Goal: Check status: Check status

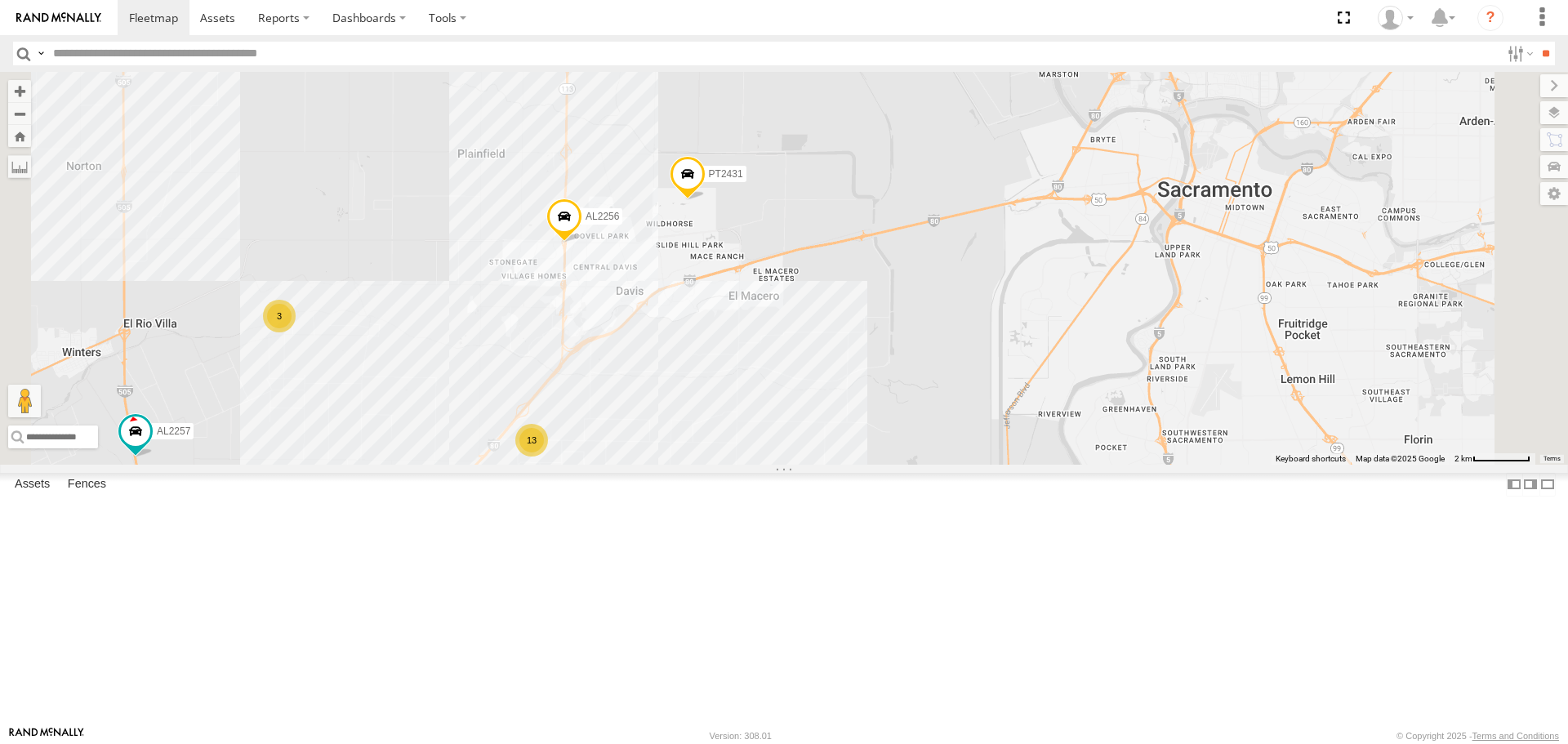
drag, startPoint x: 1023, startPoint y: 217, endPoint x: 993, endPoint y: 348, distance: 134.4
click at [993, 348] on div "FRONTLOADER JD344H AL2288 AL2359 AL2361 AL2367 AL2262 AL2243 AL2256 AL2345 NO E…" at bounding box center [784, 267] width 1568 height 392
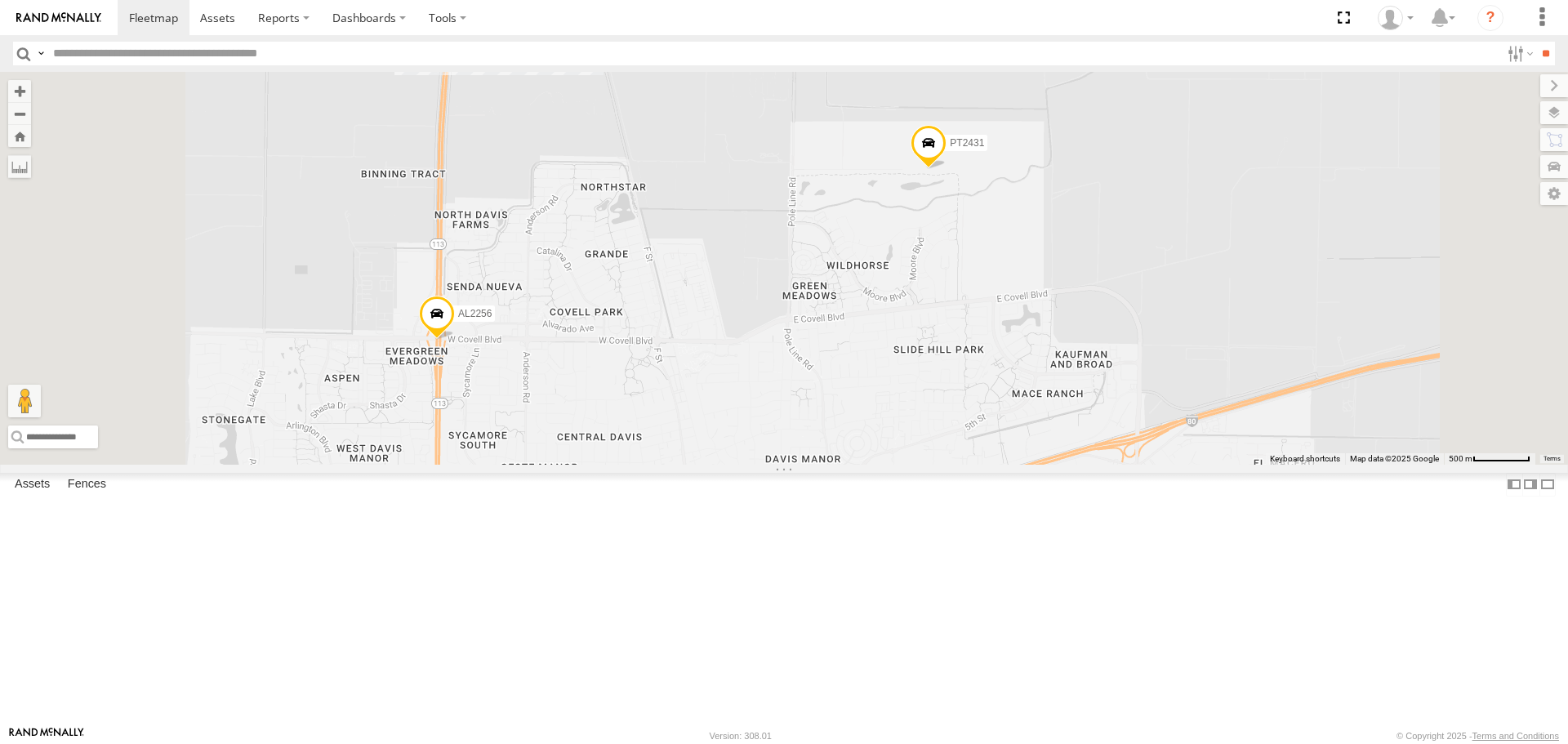
drag, startPoint x: 1200, startPoint y: 348, endPoint x: 1112, endPoint y: 421, distance: 114.3
click at [1112, 421] on div "FRONTLOADER JD344H AL2288 AL2359 AL2361 AL2367 AL2262 AL2243 AL2256 AL2345 NO E…" at bounding box center [784, 267] width 1568 height 392
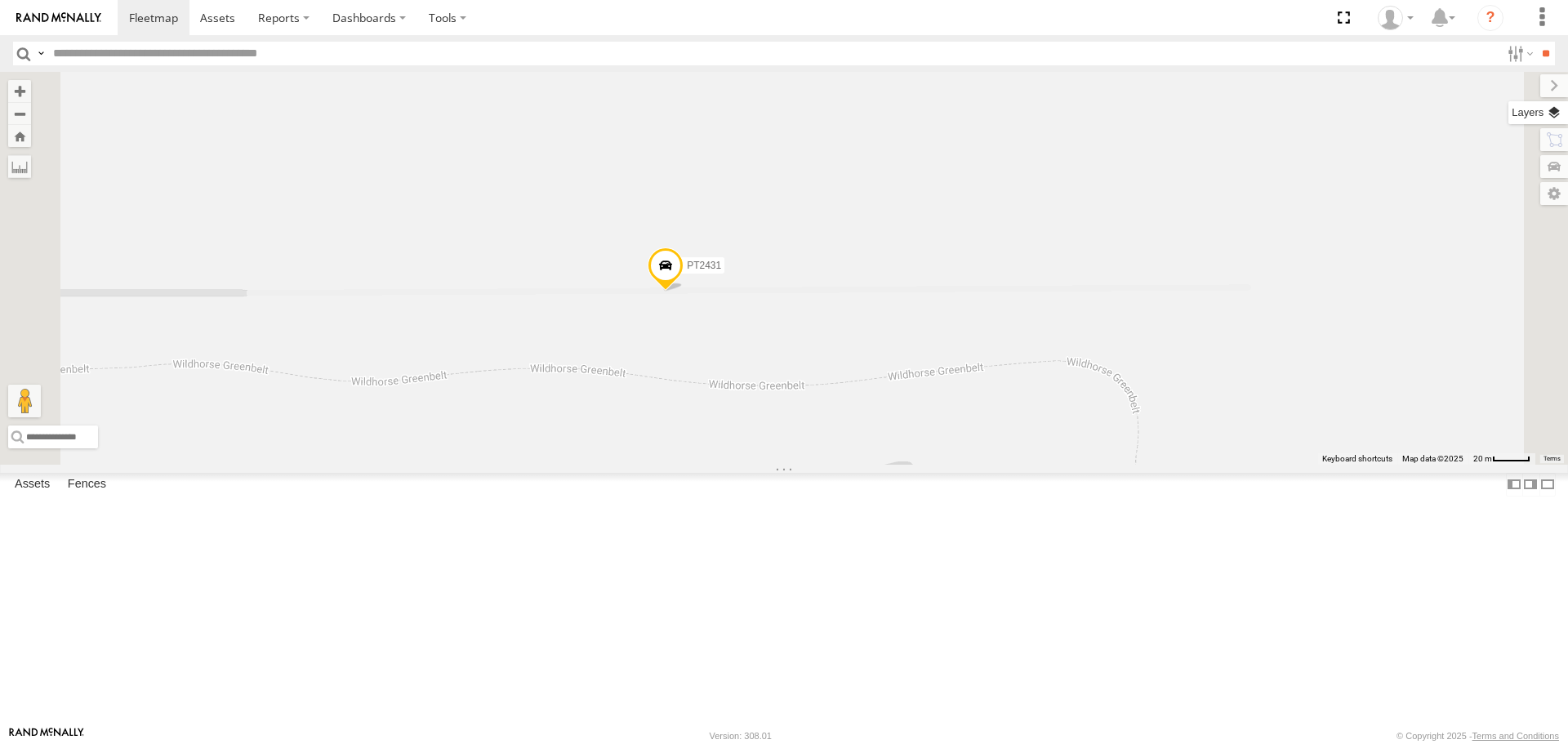
click at [1552, 112] on label at bounding box center [1538, 112] width 60 height 23
click at [0, 0] on span "Basemaps" at bounding box center [0, 0] width 0 height 0
click at [0, 0] on span "Satellite" at bounding box center [0, 0] width 0 height 0
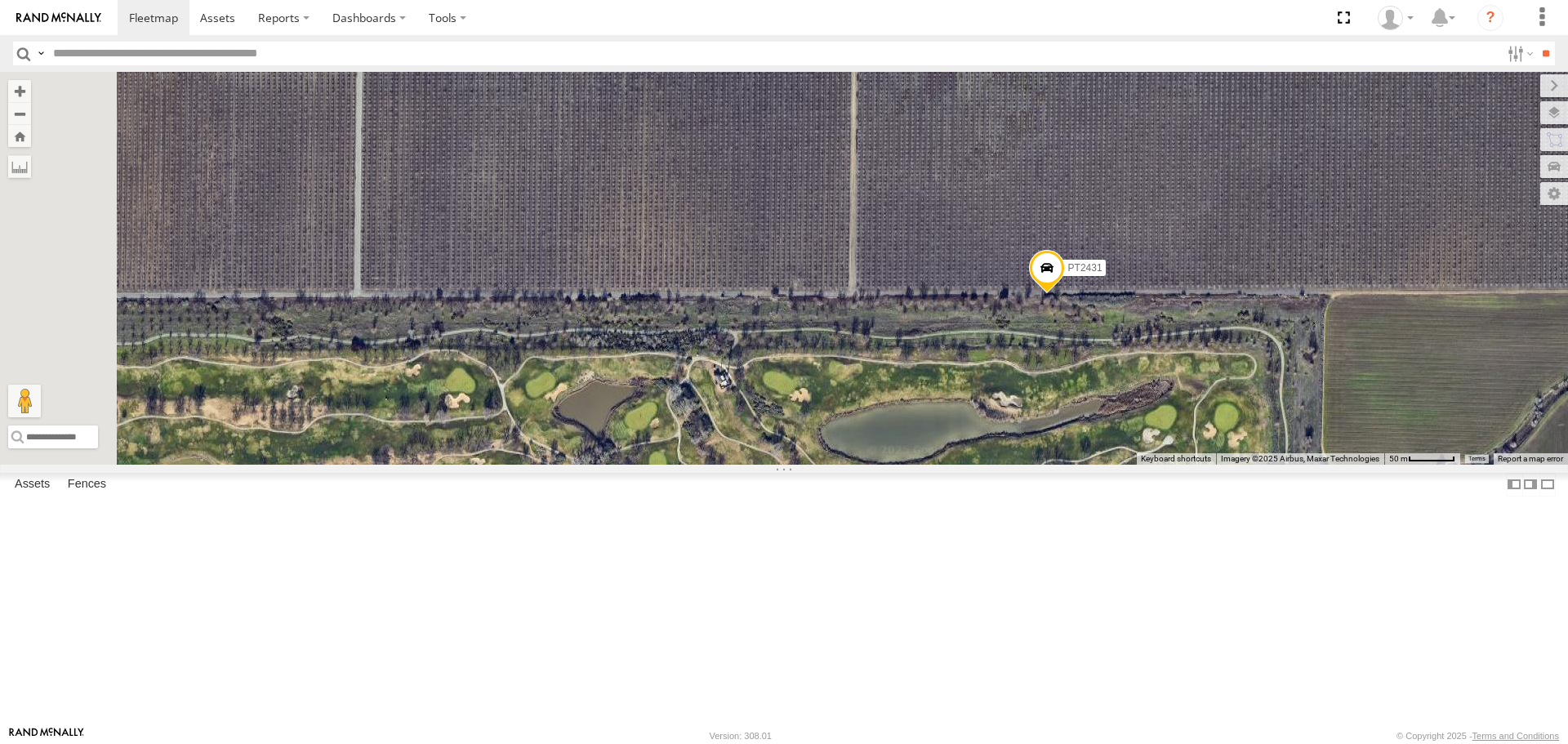
drag, startPoint x: 887, startPoint y: 387, endPoint x: 1118, endPoint y: 388, distance: 231.0
click at [1112, 387] on div "FRONTLOADER JD344H AL2288 AL2359 AL2361 AL2367 AL2262 AL2243 AL2256 AL2345 NO E…" at bounding box center [784, 267] width 1568 height 392
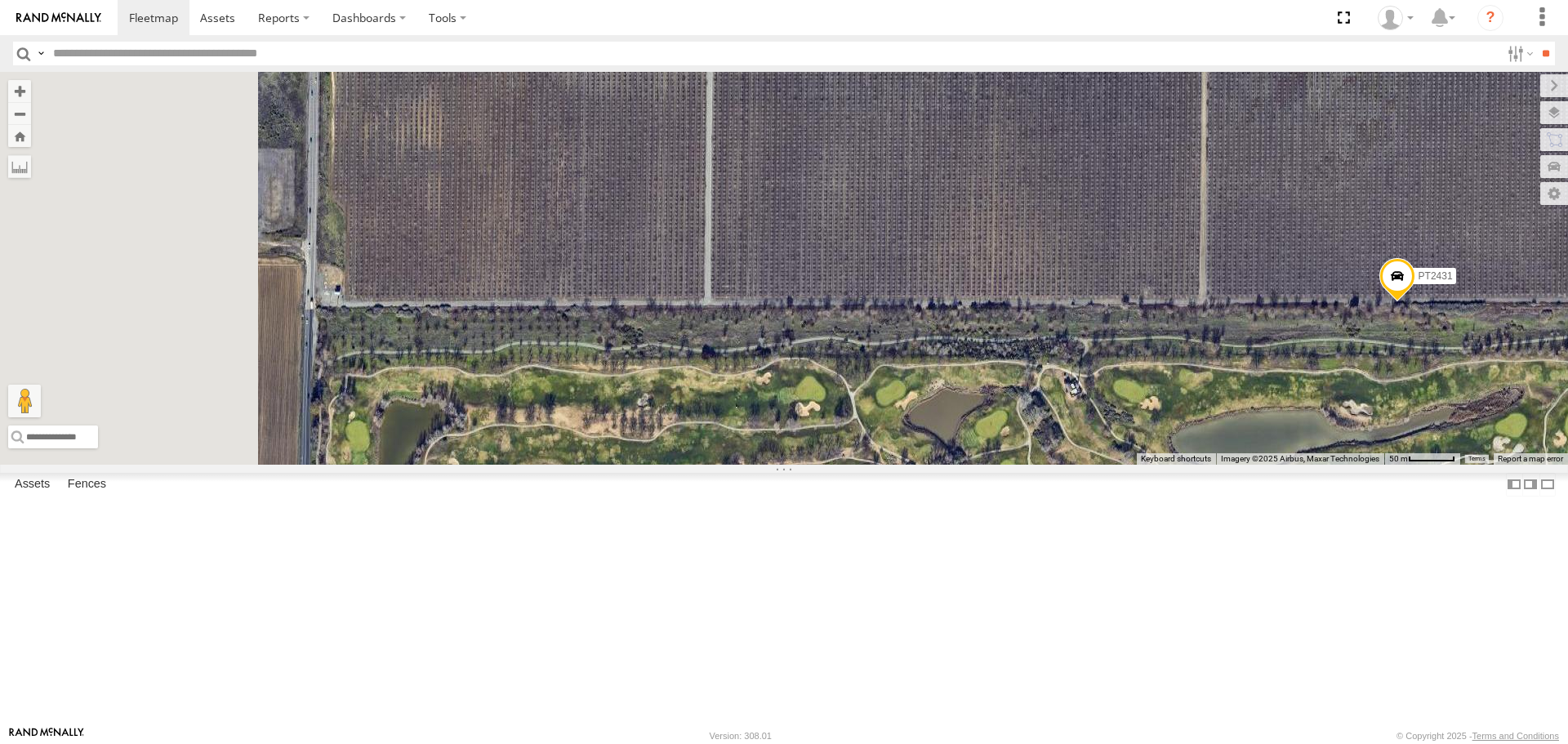
drag, startPoint x: 715, startPoint y: 397, endPoint x: 939, endPoint y: 395, distance: 224.0
click at [939, 395] on div "FRONTLOADER JD344H AL2288 AL2359 AL2361 AL2367 AL2262 AL2243 AL2256 AL2345 NO E…" at bounding box center [784, 267] width 1568 height 392
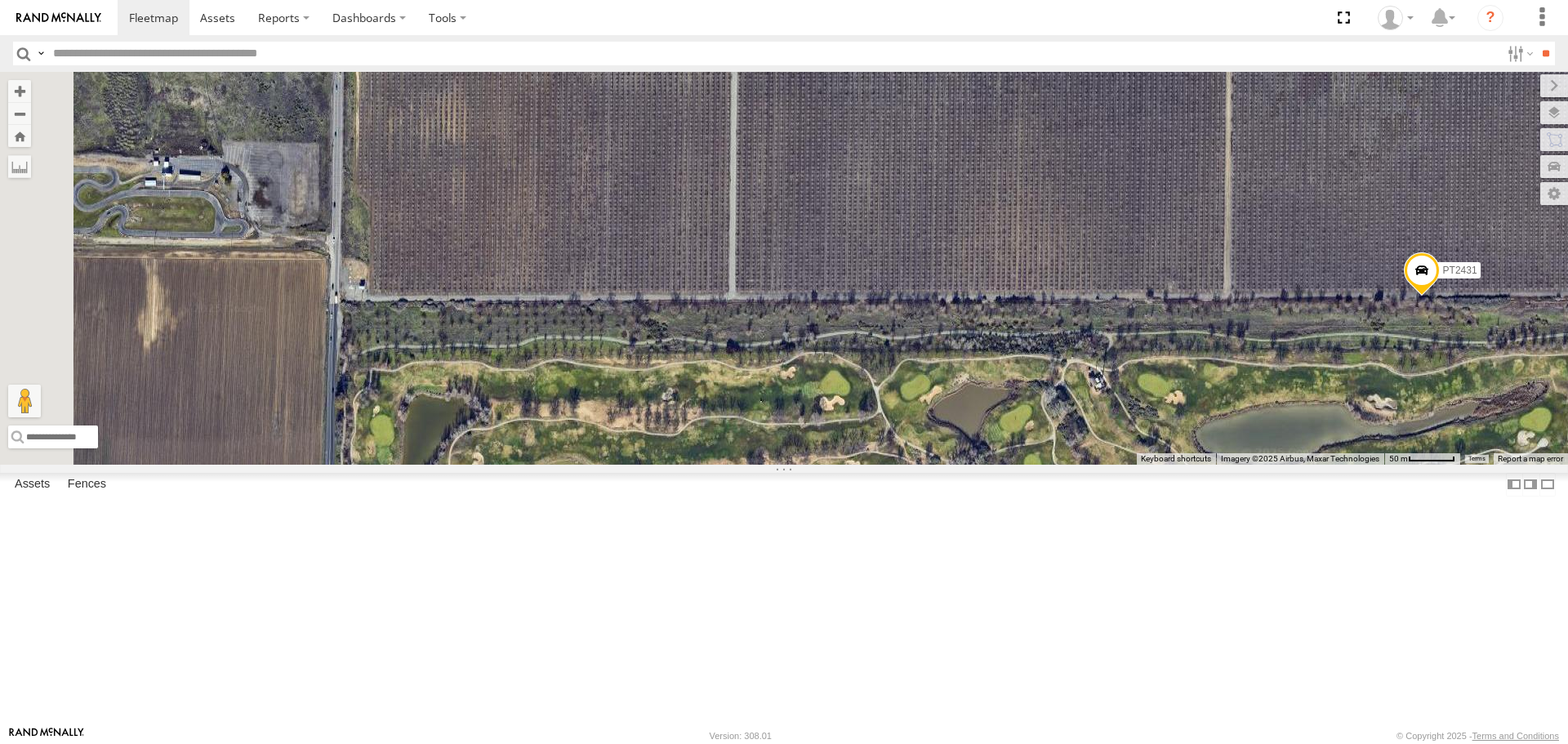
drag, startPoint x: 981, startPoint y: 412, endPoint x: 775, endPoint y: 374, distance: 209.5
click at [778, 374] on div "FRONTLOADER JD344H AL2288 AL2359 AL2361 AL2367 AL2262 AL2243 AL2256 AL2345 NO E…" at bounding box center [784, 267] width 1568 height 392
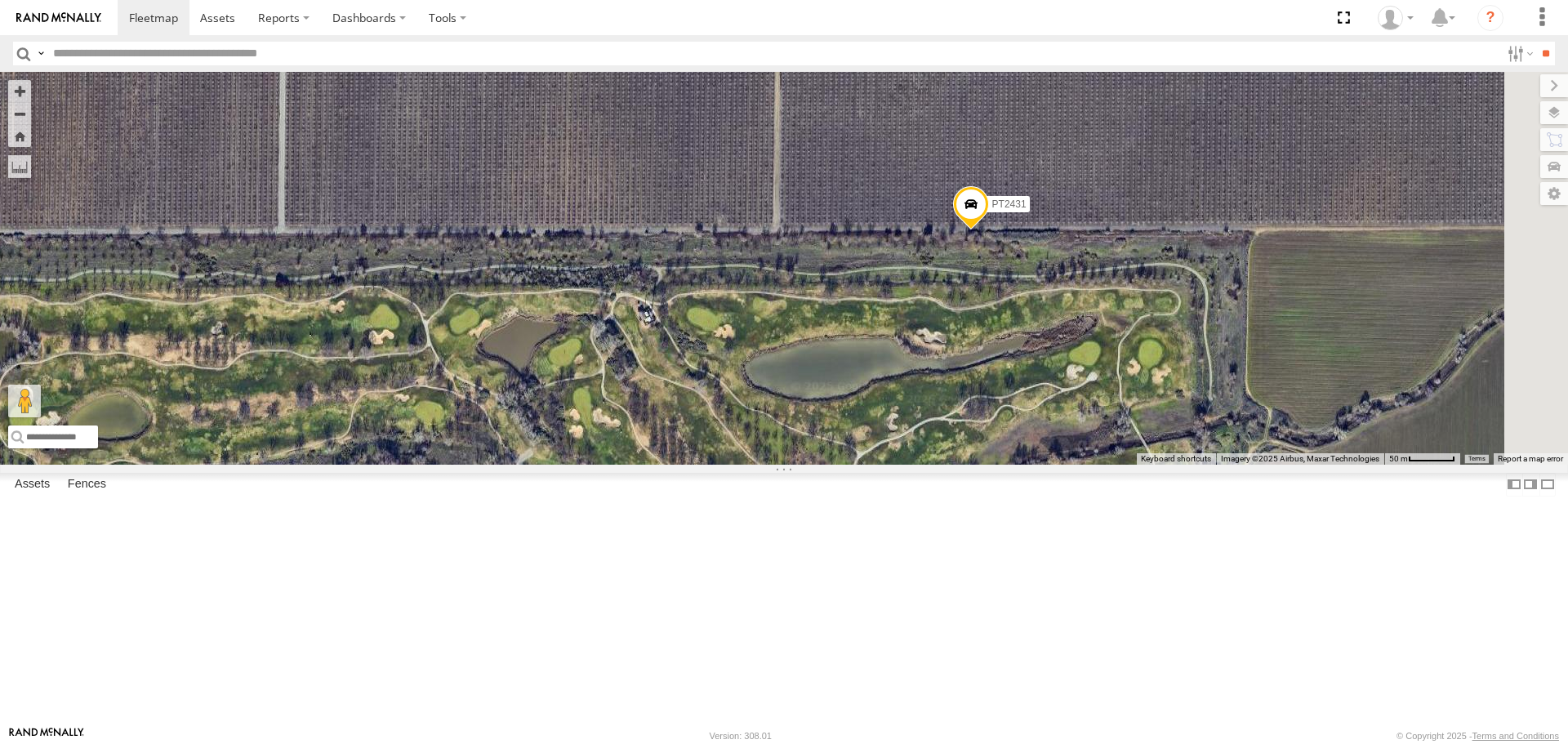
drag, startPoint x: 1215, startPoint y: 363, endPoint x: 889, endPoint y: 366, distance: 326.0
click at [889, 366] on div "FRONTLOADER JD344H AL2288 AL2359 AL2361 AL2367 AL2262 AL2243 AL2256 AL2345 NO E…" at bounding box center [784, 267] width 1568 height 392
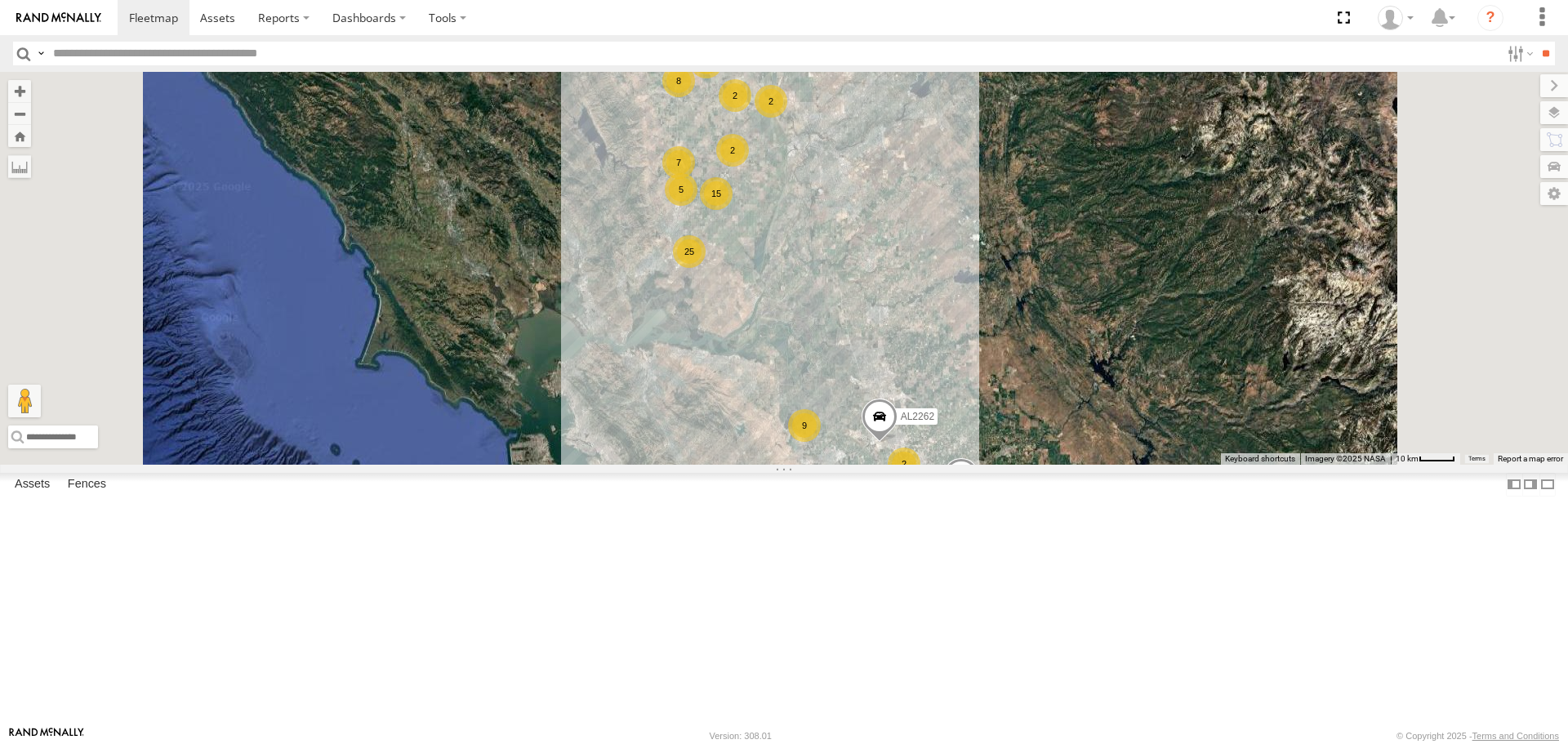
drag, startPoint x: 1030, startPoint y: 476, endPoint x: 1029, endPoint y: 417, distance: 59.0
click at [1029, 417] on div "FRONTLOADER JD344H 8 15 2 8 9 25 35 AL2367 5 7 5 5 2 AL2262 7 4 2 2 AL2243 AL23…" at bounding box center [784, 267] width 1568 height 392
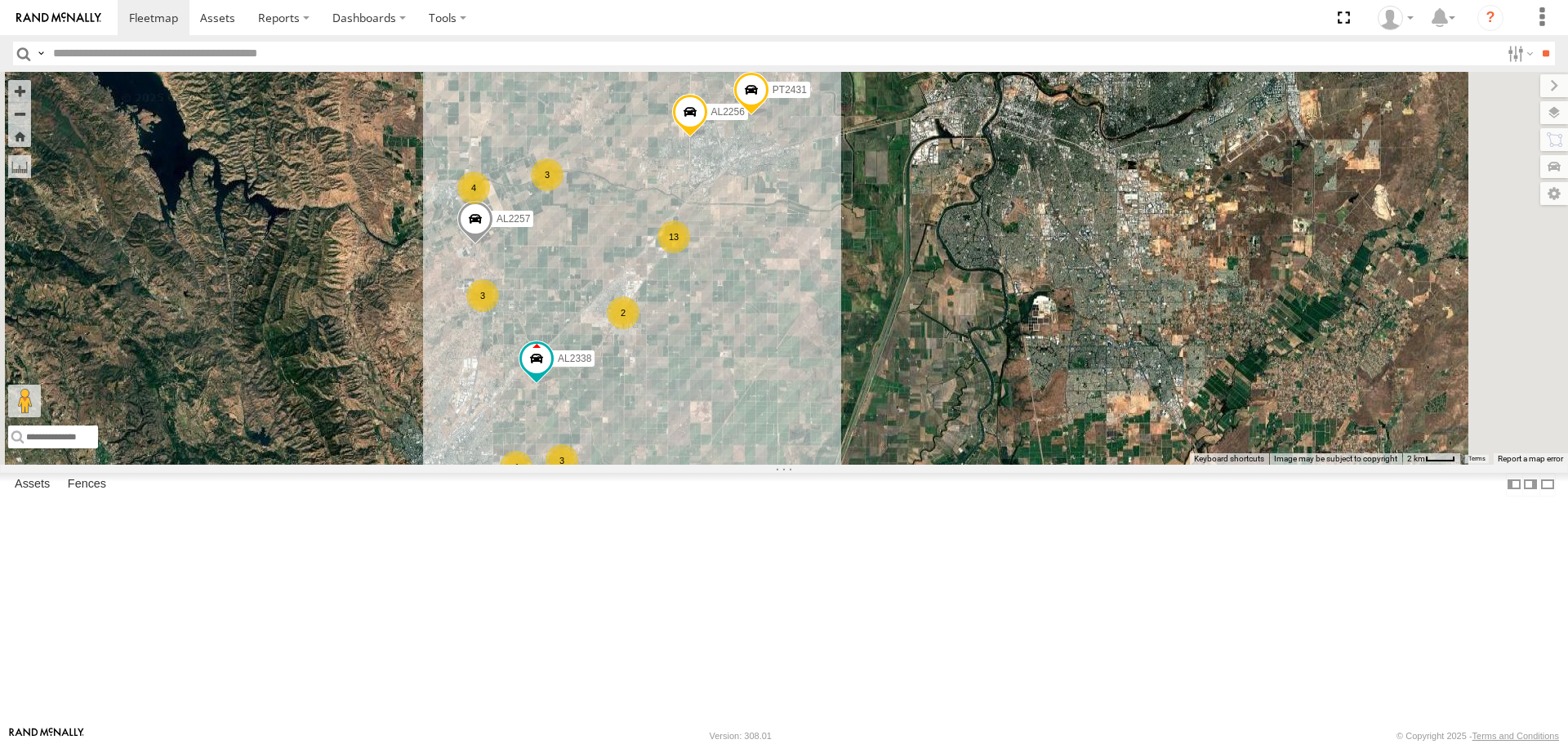
drag, startPoint x: 987, startPoint y: 344, endPoint x: 988, endPoint y: 553, distance: 209.0
click at [982, 464] on div "FRONTLOADER JD344H AL2367 AL2262 AL2243 AL2361 AL2305 2 AL2256 16 4 2 3 4 13 3 …" at bounding box center [784, 267] width 1568 height 392
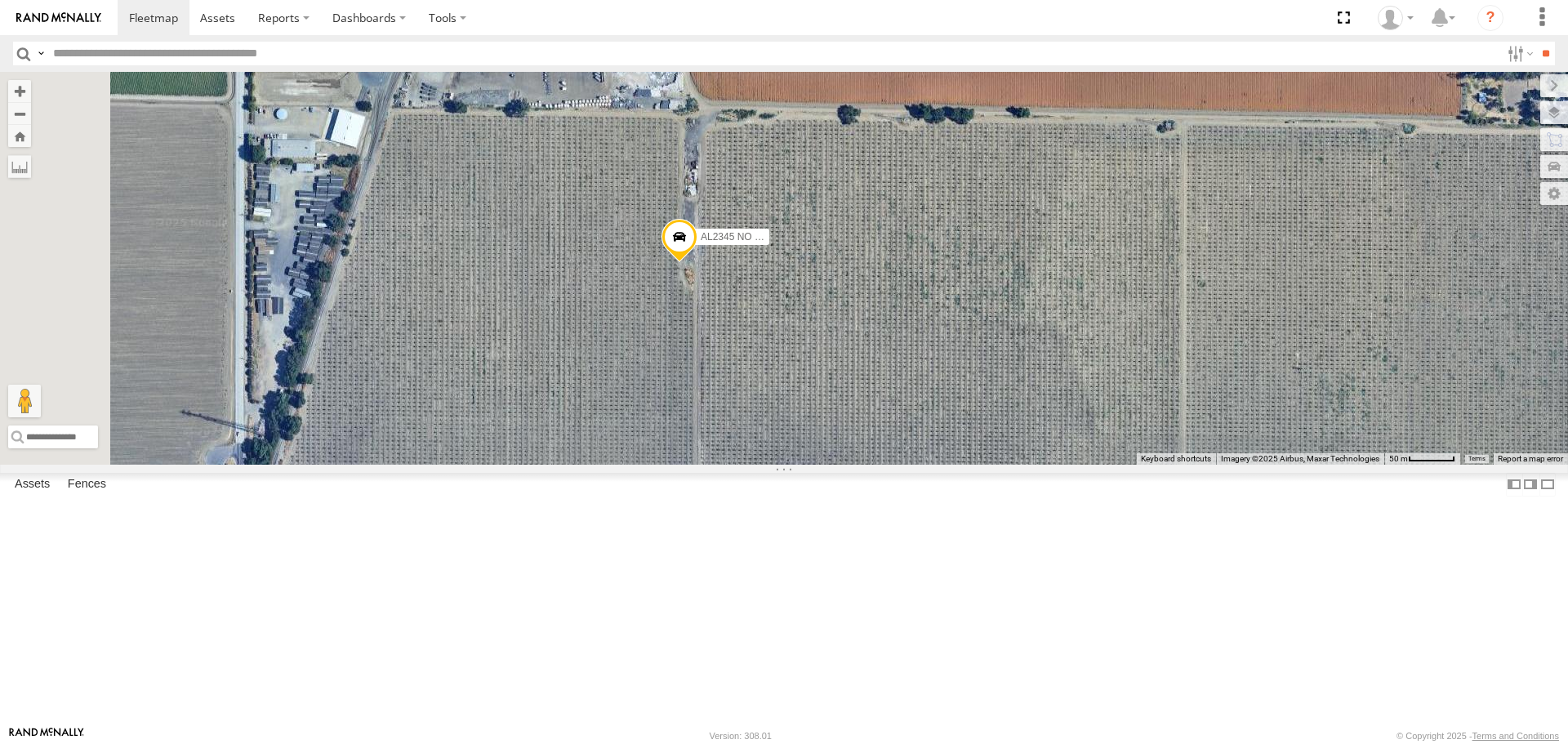
drag, startPoint x: 957, startPoint y: 459, endPoint x: 973, endPoint y: 420, distance: 42.2
click at [973, 420] on div "FRONTLOADER JD344H AL2367 AL2262 AL2243 AL2361 AL2305 AL2256 AL2257 AL2338 PT24…" at bounding box center [784, 267] width 1568 height 392
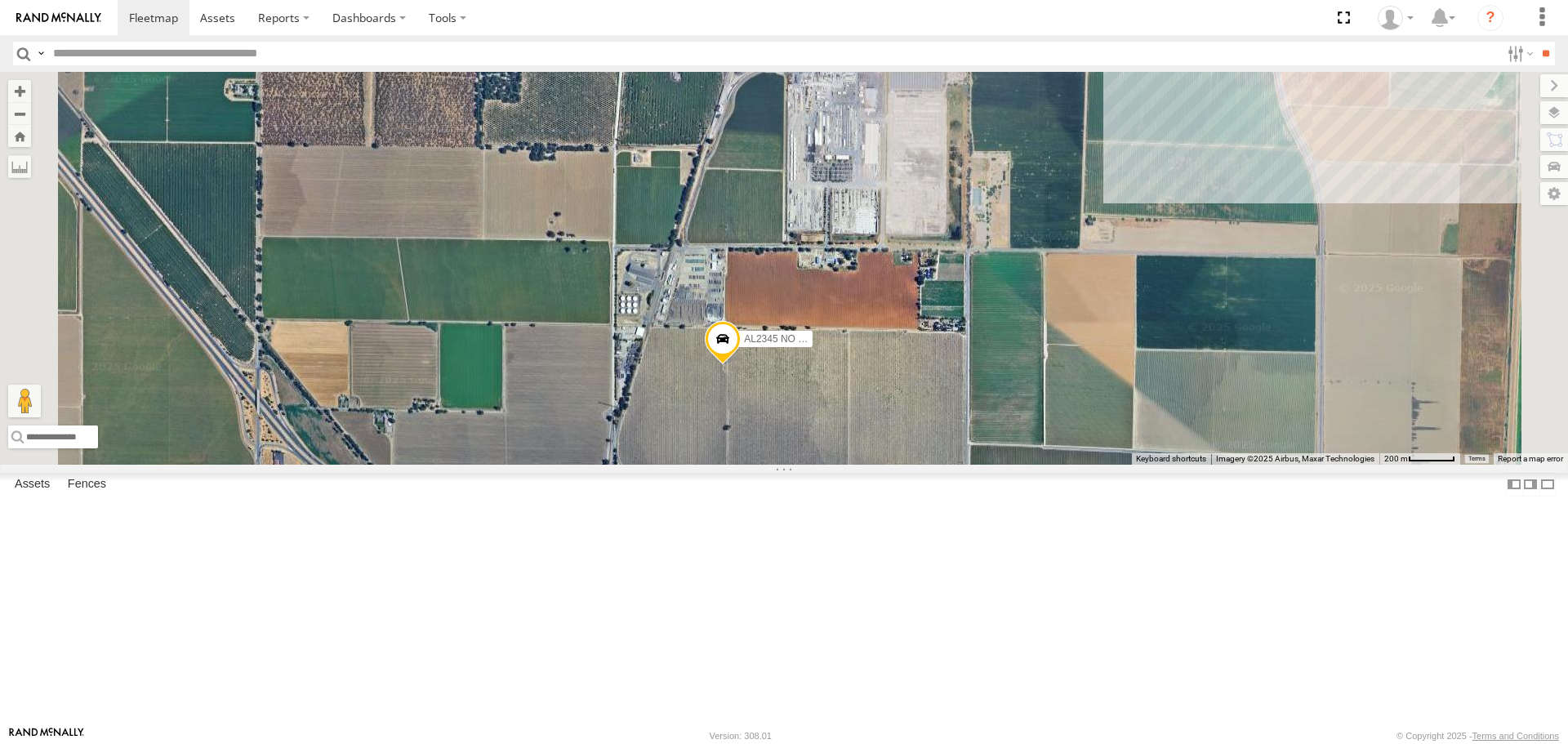
drag, startPoint x: 972, startPoint y: 573, endPoint x: 961, endPoint y: 361, distance: 212.3
click at [961, 362] on div "FRONTLOADER JD344H AL2367 AL2262 AL2243 AL2361 AL2305 AL2256 AL2257 AL2338 PT24…" at bounding box center [784, 267] width 1568 height 392
